Goal: Task Accomplishment & Management: Use online tool/utility

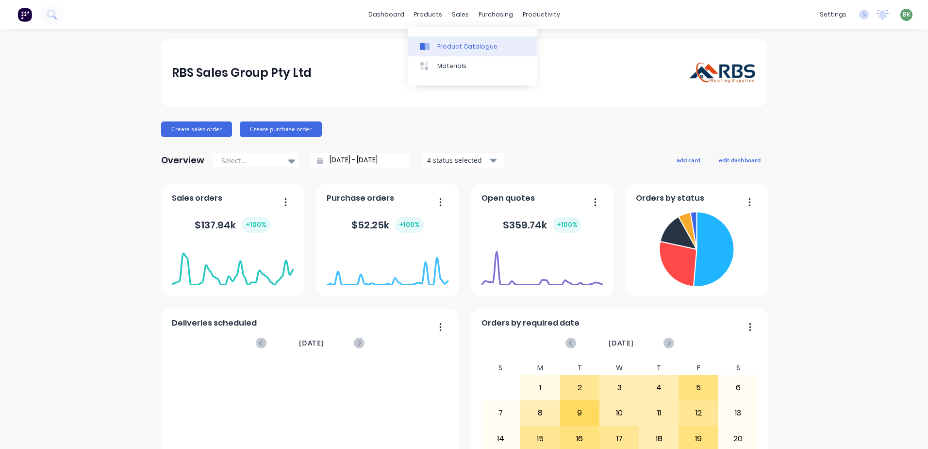
click at [445, 50] on div "Product Catalogue" at bounding box center [468, 46] width 60 height 9
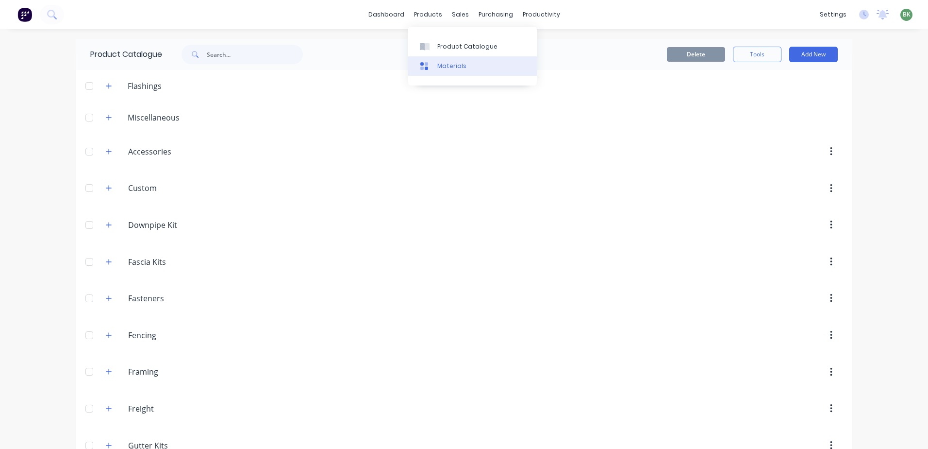
click at [440, 64] on div "Materials" at bounding box center [452, 66] width 29 height 9
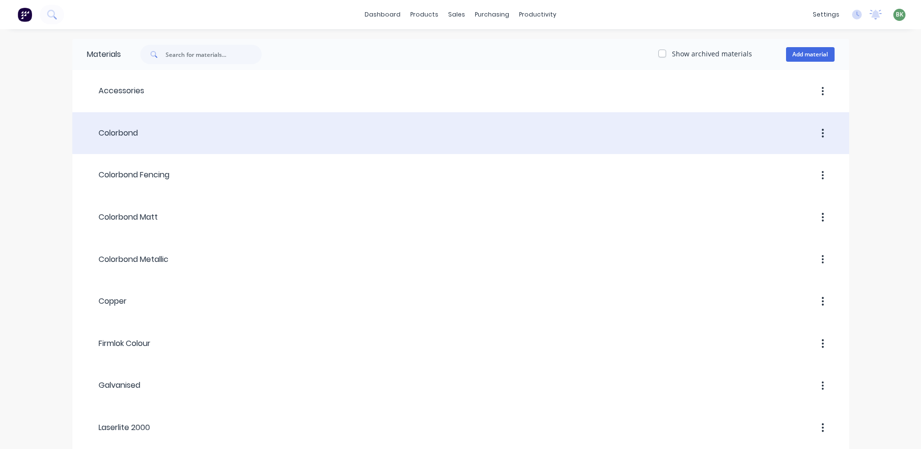
click at [119, 139] on div "Colorbond" at bounding box center [112, 132] width 51 height 17
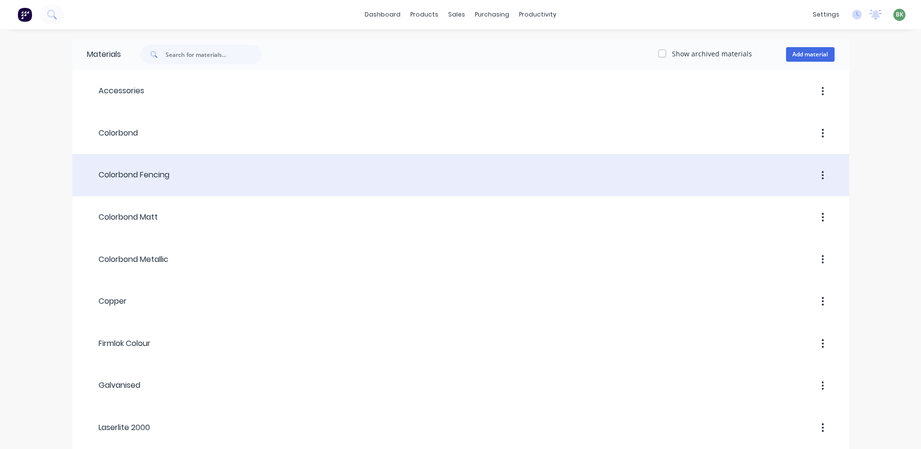
click at [141, 173] on div "Colorbond Fencing" at bounding box center [128, 175] width 83 height 12
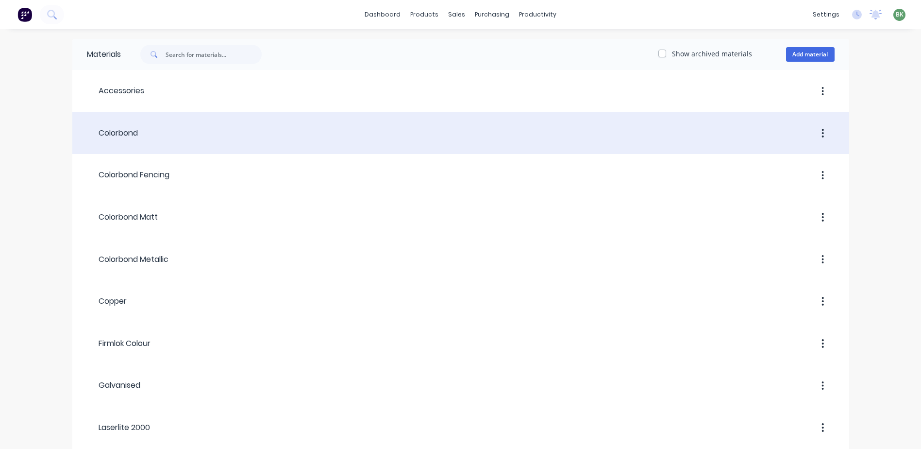
click at [122, 137] on div "Colorbond" at bounding box center [112, 133] width 51 height 12
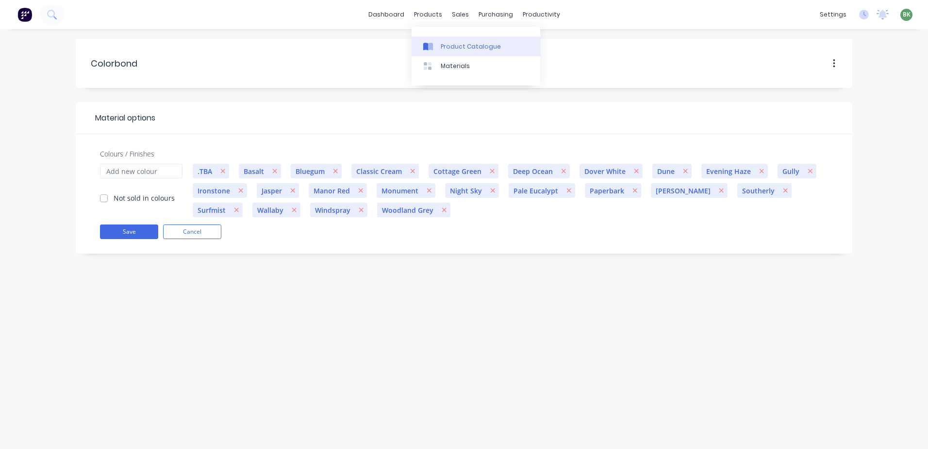
click at [449, 50] on div "Product Catalogue" at bounding box center [471, 46] width 60 height 9
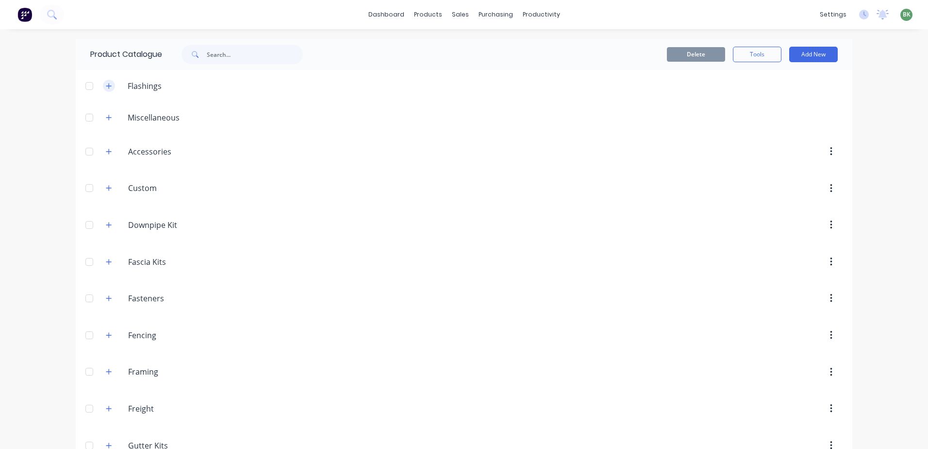
click at [108, 85] on icon "button" at bounding box center [109, 86] width 6 height 7
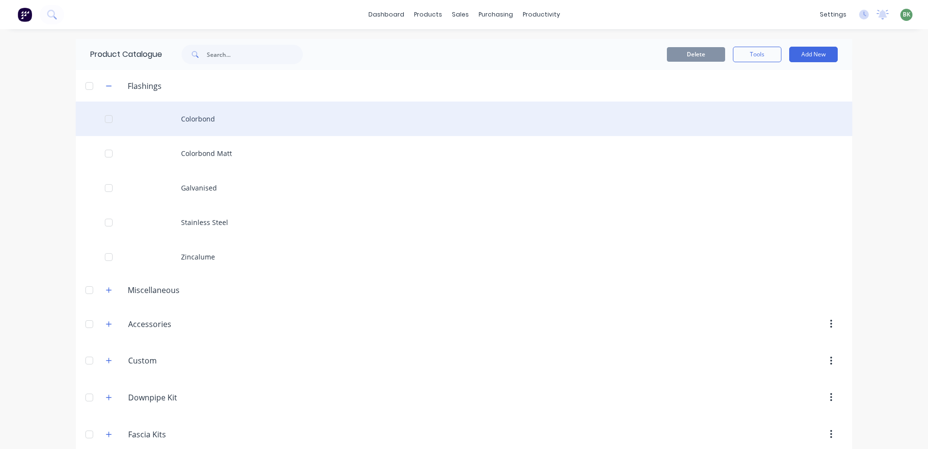
click at [187, 119] on div "Colorbond" at bounding box center [464, 118] width 777 height 34
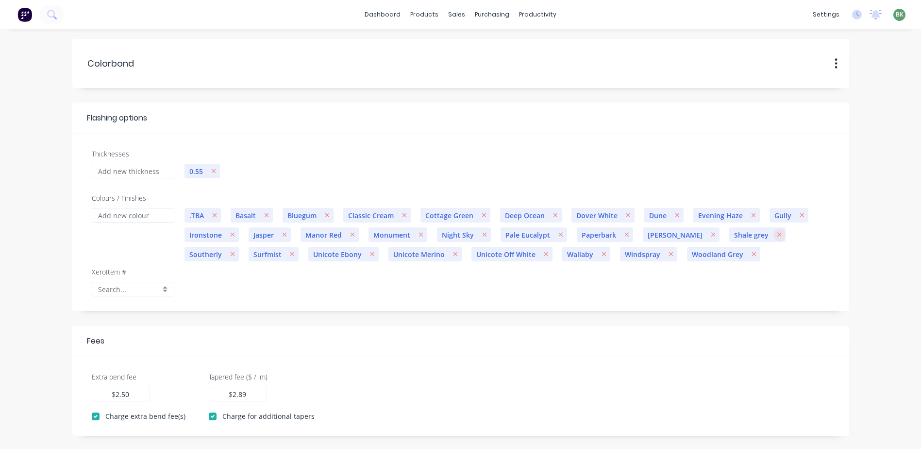
click at [777, 236] on icon "button" at bounding box center [779, 234] width 5 height 7
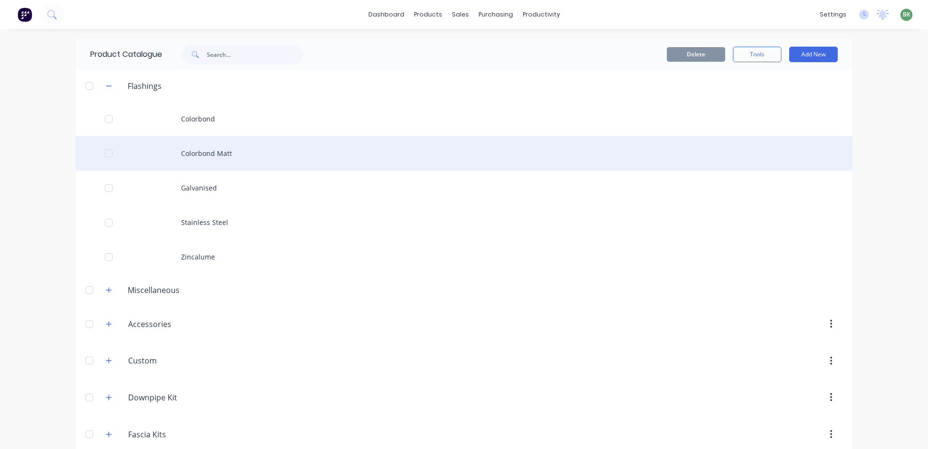
click at [181, 153] on div "Colorbond Matt" at bounding box center [464, 153] width 777 height 34
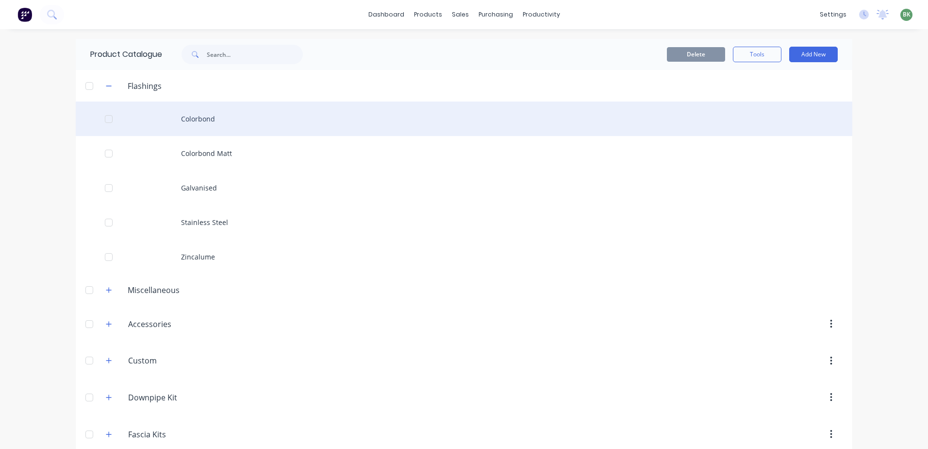
click at [195, 124] on div "Colorbond" at bounding box center [464, 118] width 777 height 34
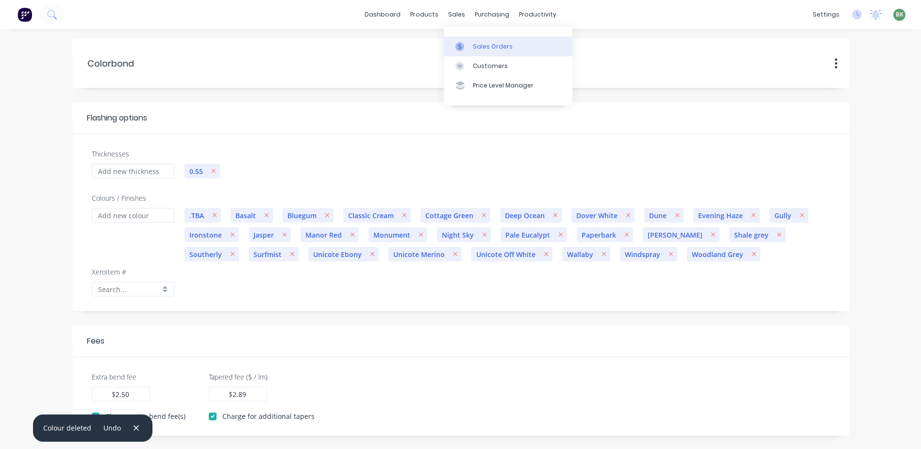
click at [481, 49] on div "Sales Orders" at bounding box center [493, 46] width 40 height 9
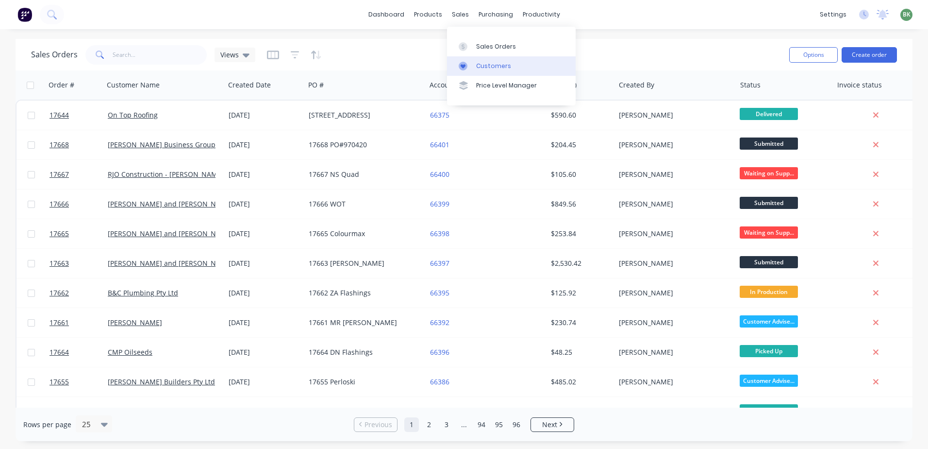
click at [488, 70] on link "Customers" at bounding box center [511, 65] width 129 height 19
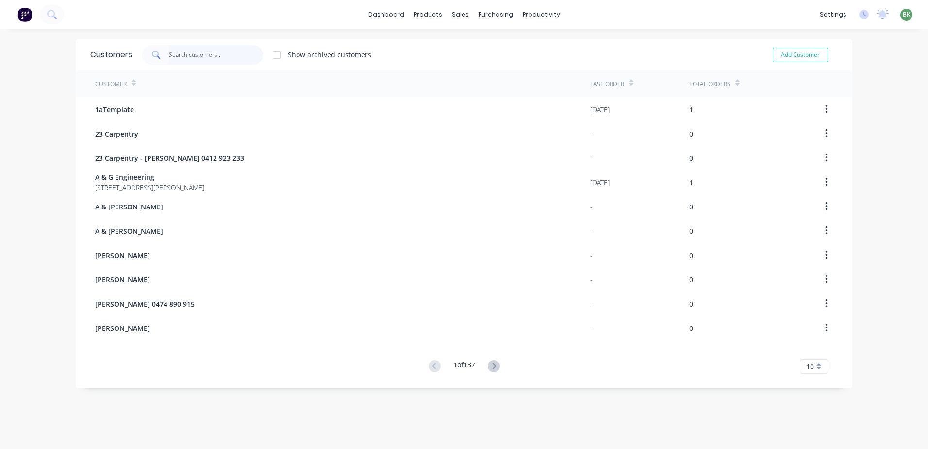
click at [178, 56] on input "text" at bounding box center [216, 54] width 95 height 19
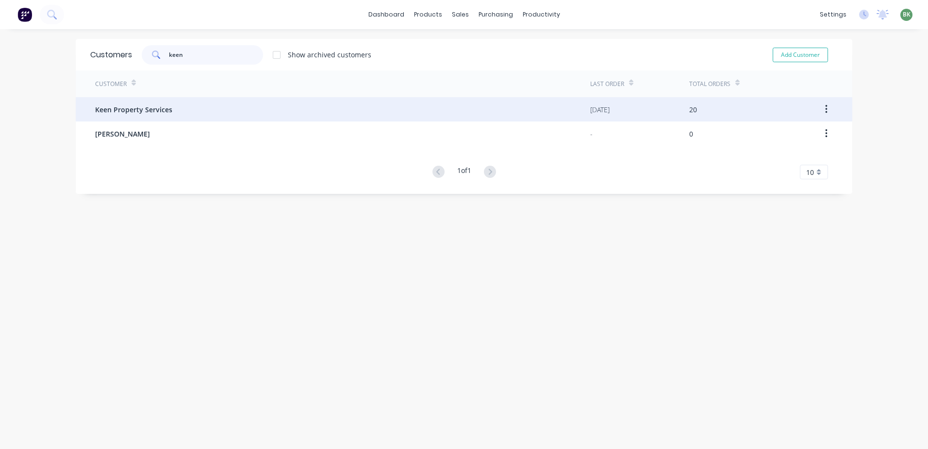
type input "keen"
click at [145, 102] on div "Keen Property Services" at bounding box center [342, 109] width 495 height 24
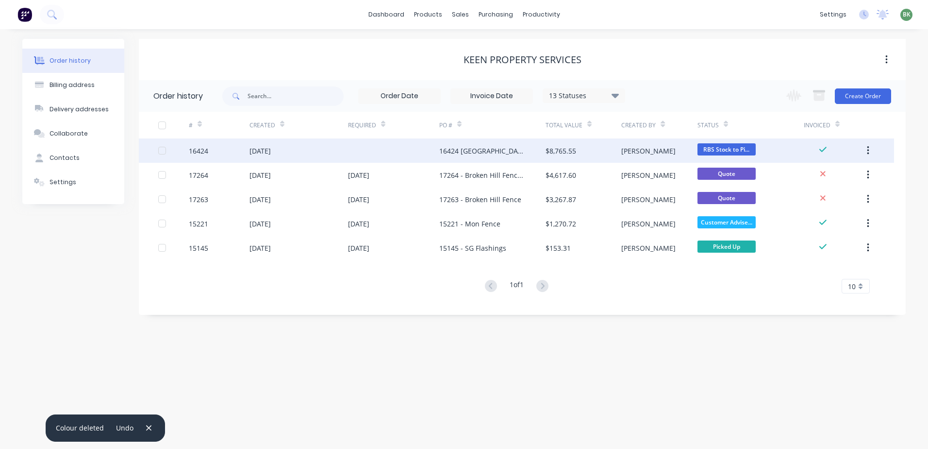
click at [479, 147] on div "16424 [GEOGRAPHIC_DATA] Re-Roof" at bounding box center [482, 151] width 87 height 10
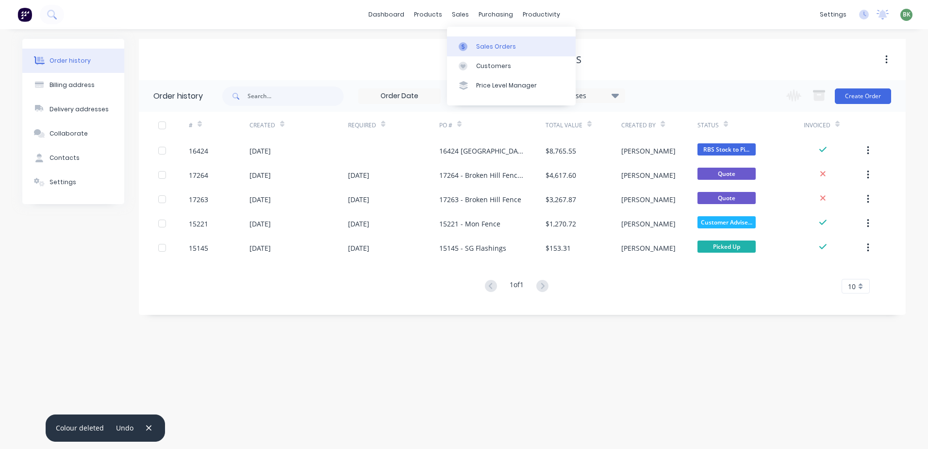
click at [490, 50] on div "Sales Orders" at bounding box center [496, 46] width 40 height 9
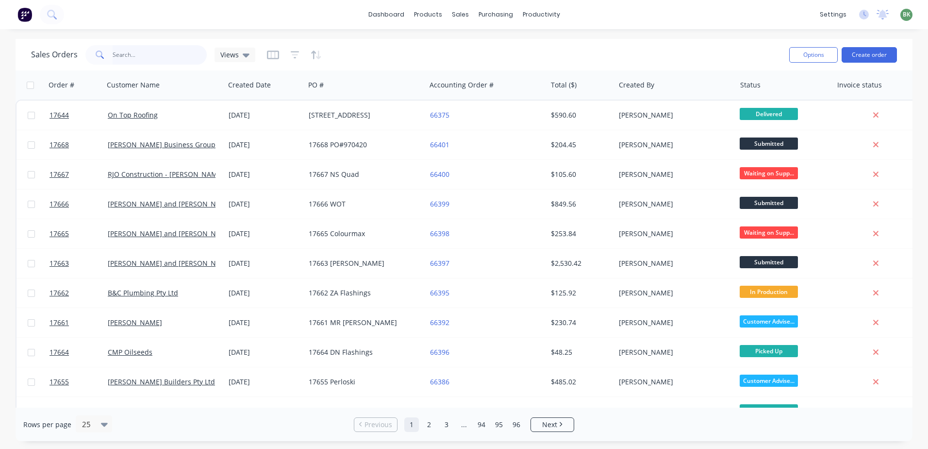
click at [161, 57] on input "text" at bounding box center [160, 54] width 95 height 19
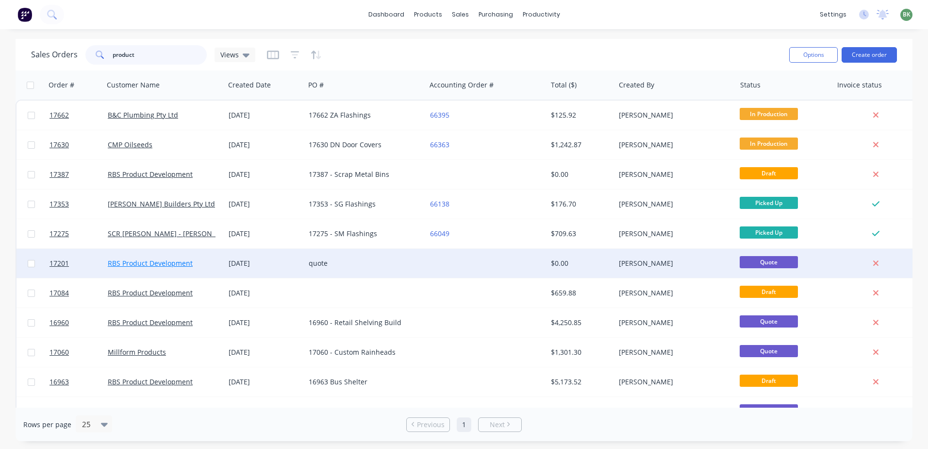
type input "product"
click at [156, 263] on link "RBS Product Development" at bounding box center [150, 262] width 85 height 9
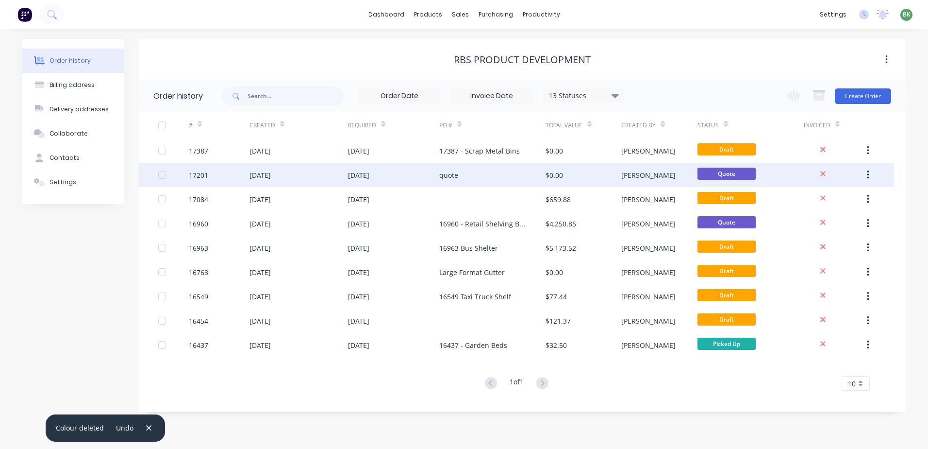
click at [390, 176] on div "[DATE]" at bounding box center [393, 175] width 91 height 24
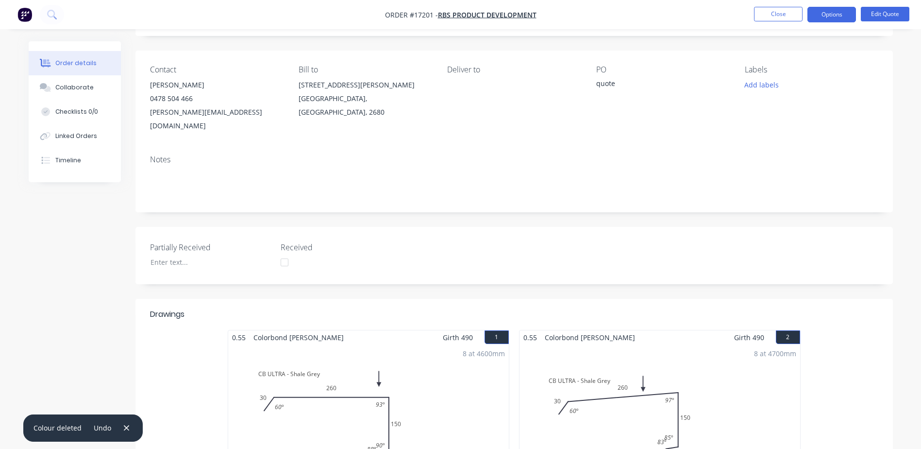
scroll to position [243, 0]
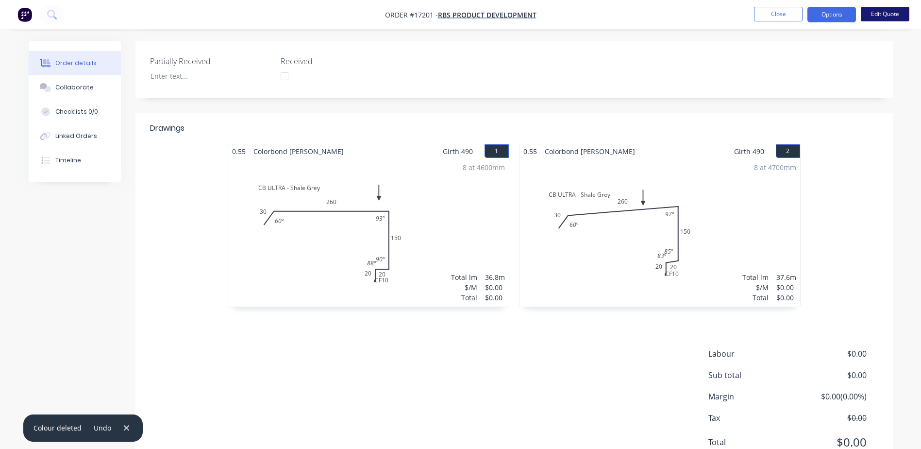
click at [883, 15] on button "Edit Quote" at bounding box center [885, 14] width 49 height 15
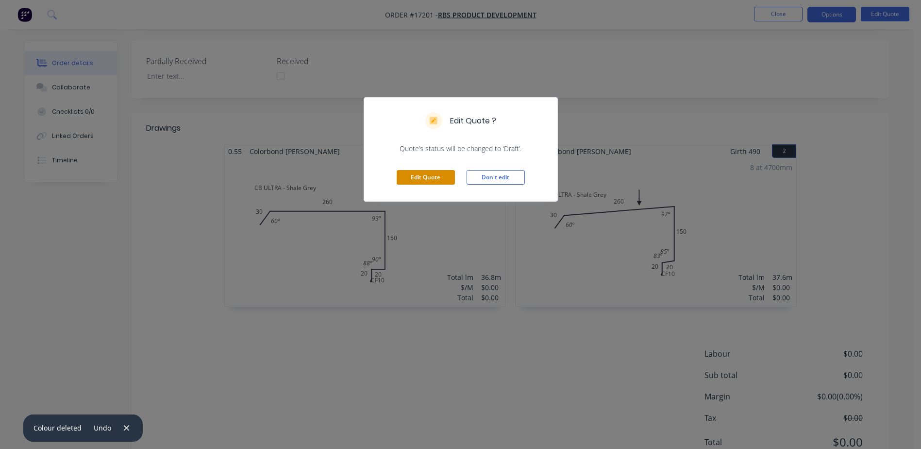
click at [425, 174] on button "Edit Quote" at bounding box center [426, 177] width 58 height 15
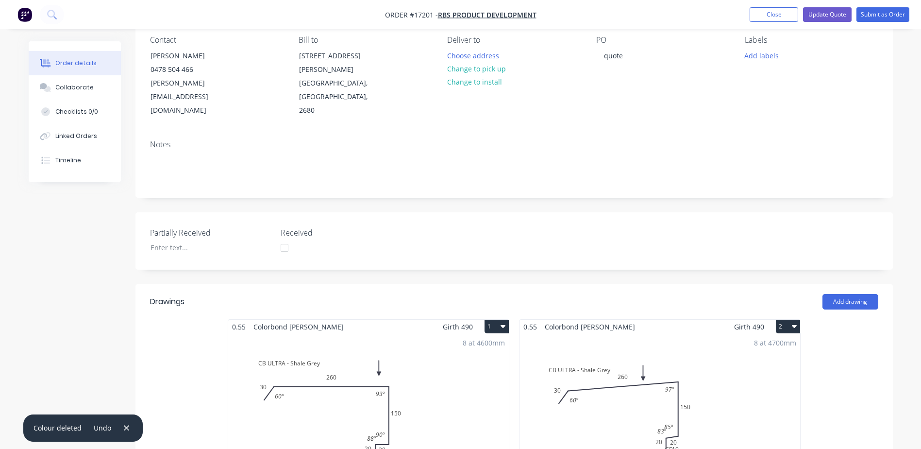
scroll to position [49, 0]
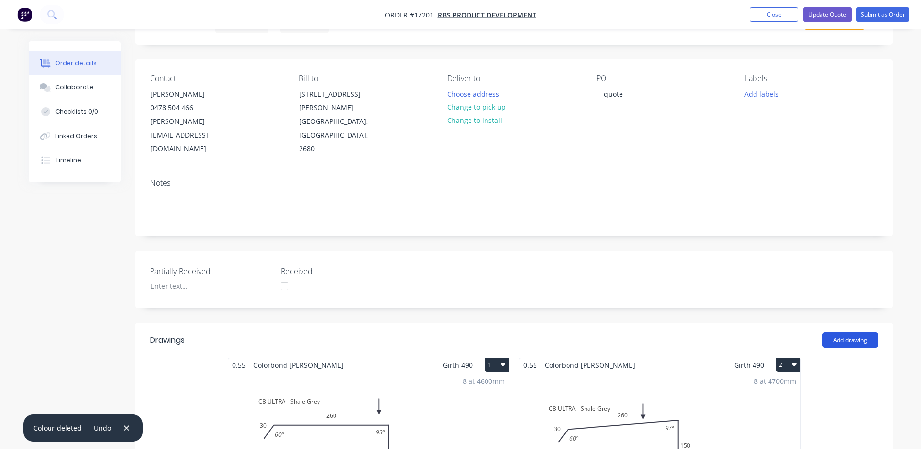
click at [855, 332] on button "Add drawing" at bounding box center [851, 340] width 56 height 16
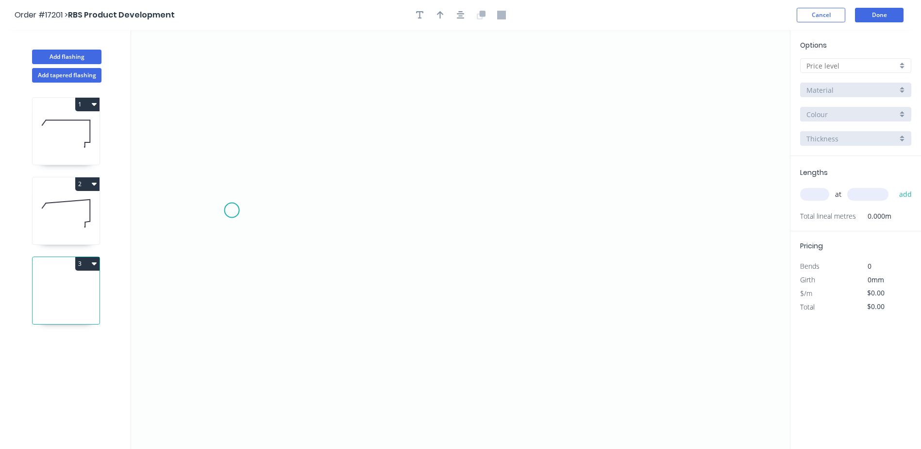
click at [232, 210] on icon "0" at bounding box center [460, 239] width 659 height 419
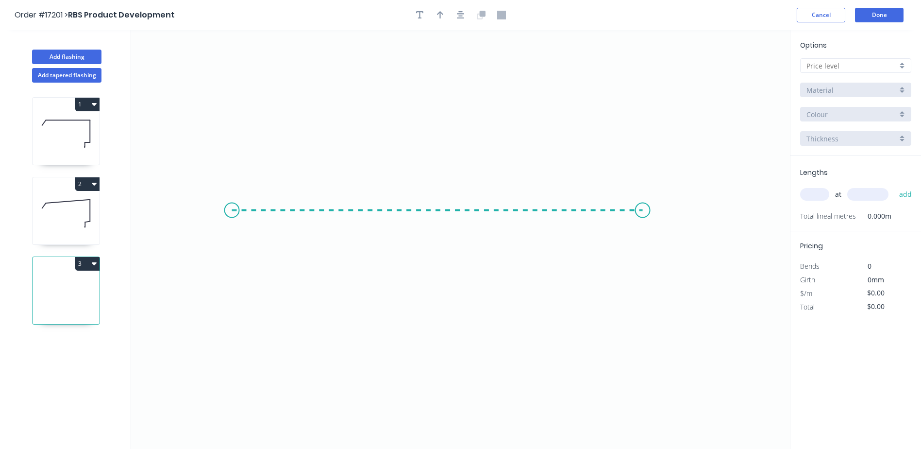
click at [643, 207] on icon "0" at bounding box center [460, 239] width 659 height 419
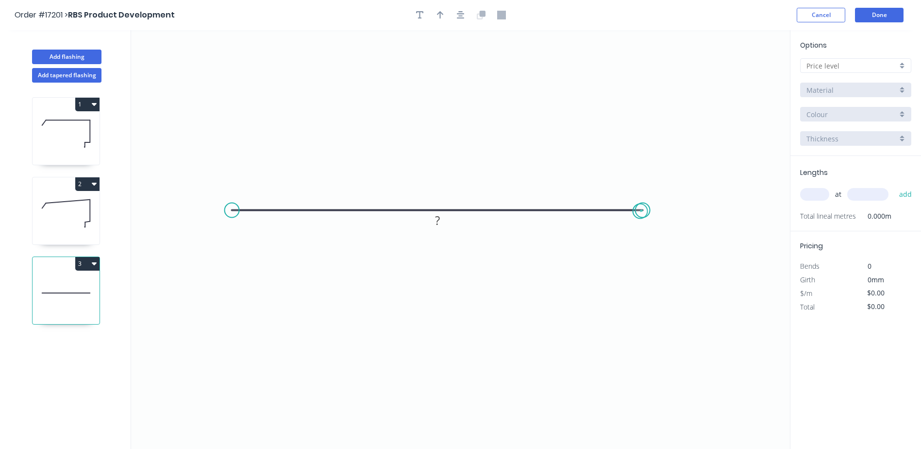
click at [640, 211] on circle at bounding box center [643, 210] width 15 height 15
click at [447, 221] on rect at bounding box center [437, 221] width 19 height 14
click at [818, 196] on input "text" at bounding box center [814, 194] width 29 height 13
type input "1"
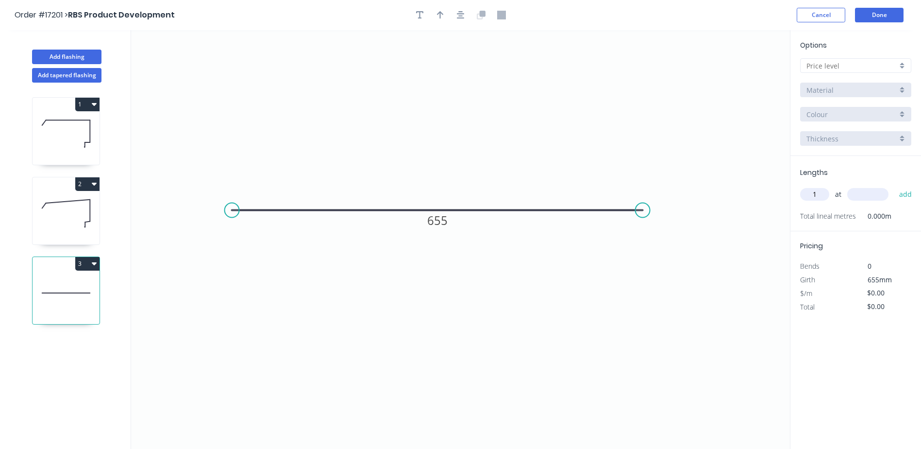
type input "1"
type input "1000"
click at [894, 186] on button "add" at bounding box center [905, 194] width 23 height 17
click at [510, 286] on icon "0 655" at bounding box center [460, 239] width 659 height 419
click at [905, 65] on div at bounding box center [855, 65] width 111 height 15
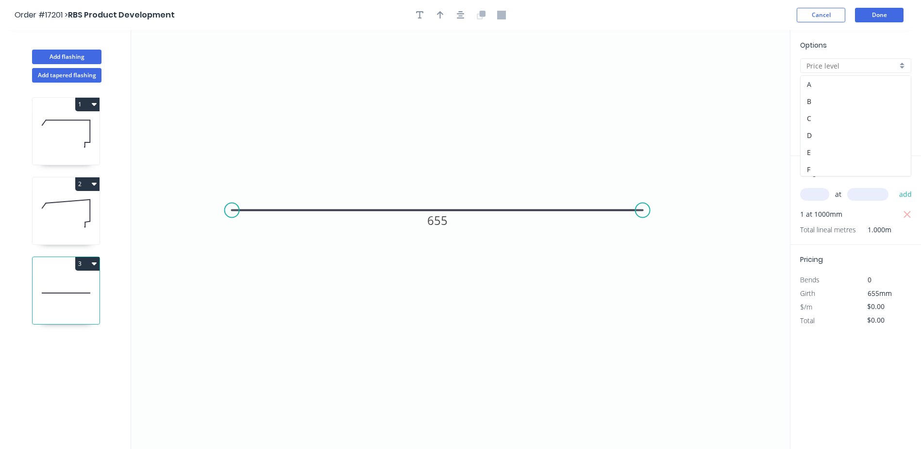
click at [831, 86] on div "A" at bounding box center [856, 84] width 110 height 17
type input "A"
type input "$35.39"
click at [905, 113] on div ".TBA" at bounding box center [855, 114] width 111 height 15
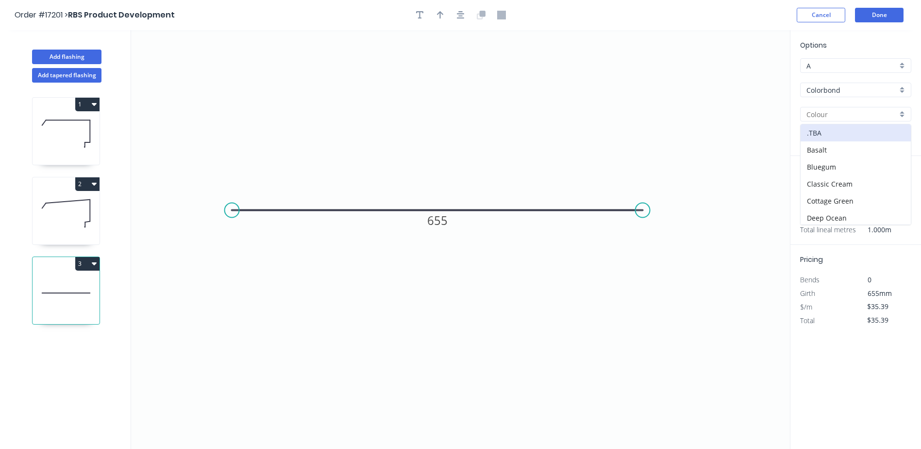
click at [905, 113] on div at bounding box center [855, 114] width 111 height 15
click at [865, 117] on input "text" at bounding box center [852, 114] width 91 height 10
click at [861, 131] on div ".TBA" at bounding box center [856, 132] width 110 height 17
type input ".TBA"
click at [906, 115] on div ".TBA" at bounding box center [855, 114] width 111 height 15
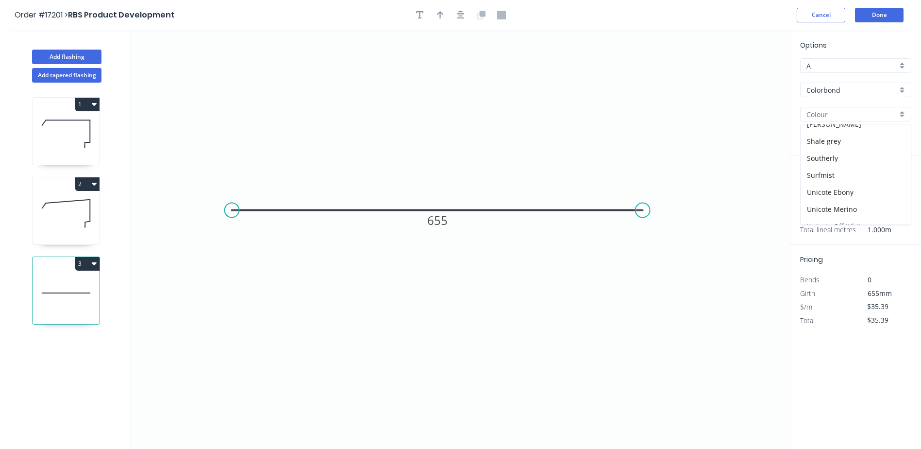
scroll to position [213, 0]
click at [907, 90] on div "Colorbond" at bounding box center [855, 90] width 111 height 15
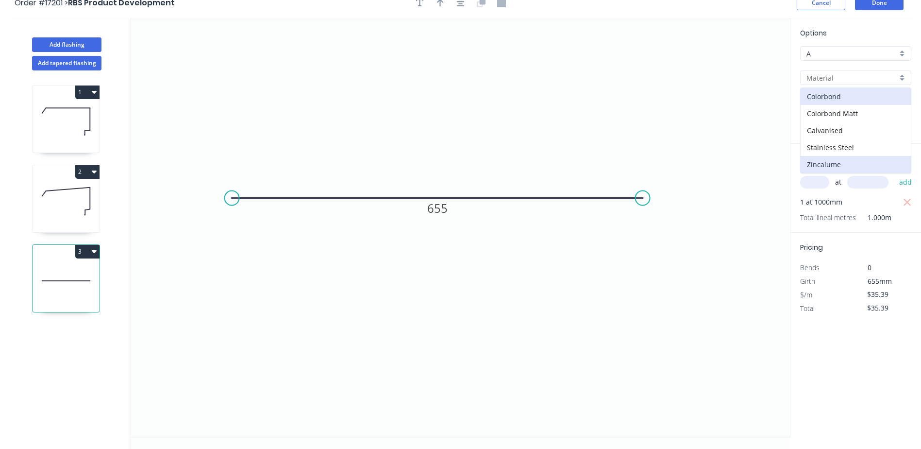
scroll to position [18, 0]
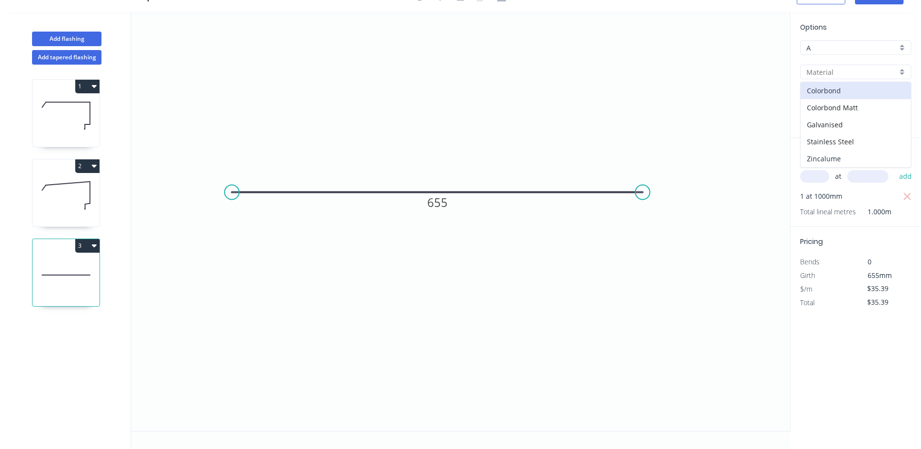
click at [839, 159] on div "Zincalume" at bounding box center [856, 158] width 110 height 17
type input "Zincalume"
type input "$20.83"
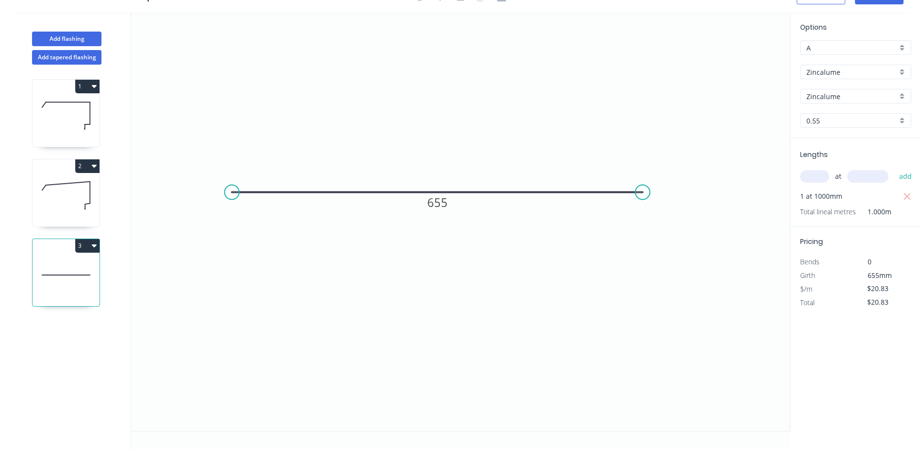
click at [738, 148] on icon "0 655" at bounding box center [460, 221] width 659 height 419
